Goal: Navigation & Orientation: Go to known website

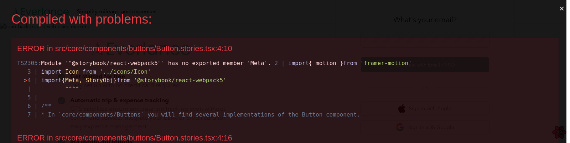
click at [557, 11] on button "×" at bounding box center [562, 8] width 16 height 17
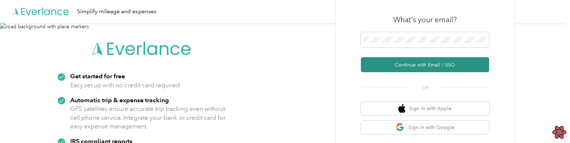
click at [421, 67] on button "Continue with Email / SSO" at bounding box center [425, 64] width 128 height 15
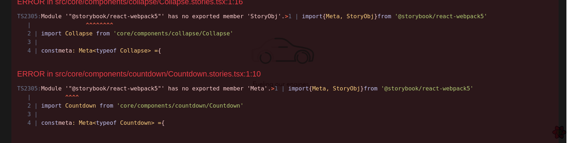
scroll to position [442, 0]
